Goal: Task Accomplishment & Management: Manage account settings

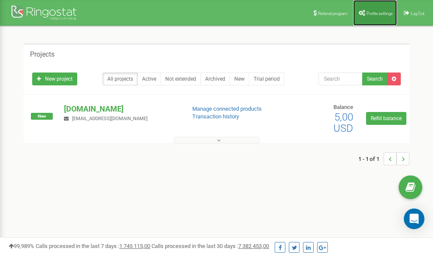
click at [375, 17] on link "Profile settings" at bounding box center [376, 13] width 44 height 26
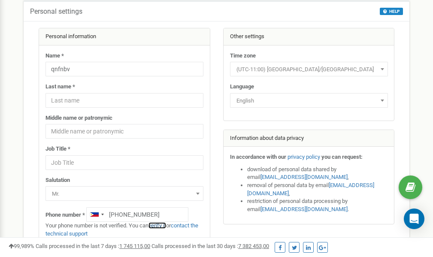
click at [160, 226] on link "verify it" at bounding box center [158, 226] width 18 height 6
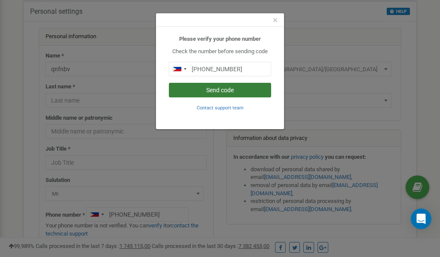
click at [214, 91] on button "Send code" at bounding box center [220, 90] width 102 height 15
